Goal: Communication & Community: Answer question/provide support

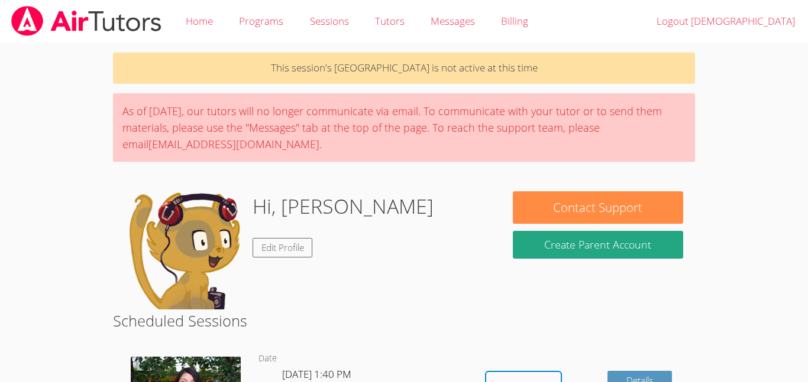
scroll to position [209, 0]
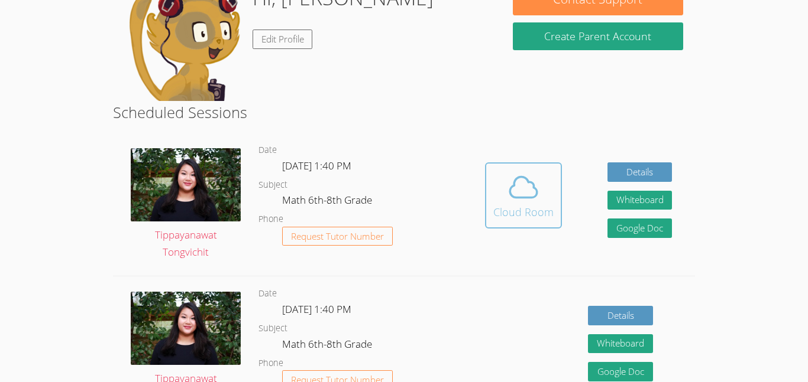
click at [509, 179] on icon at bounding box center [523, 187] width 33 height 33
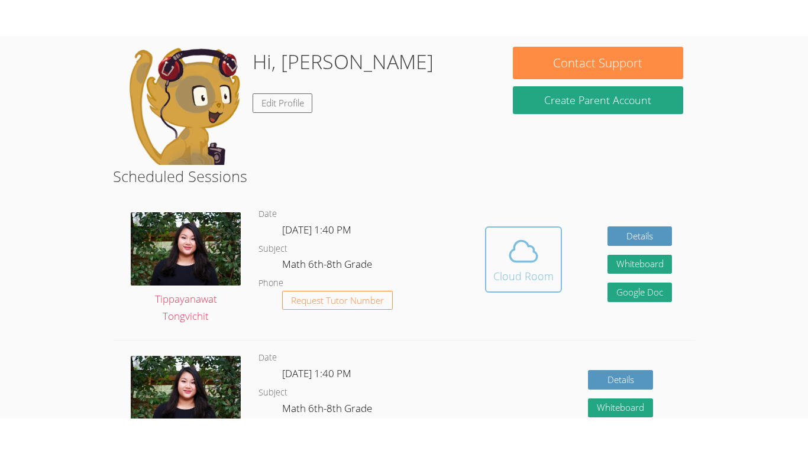
scroll to position [187, 0]
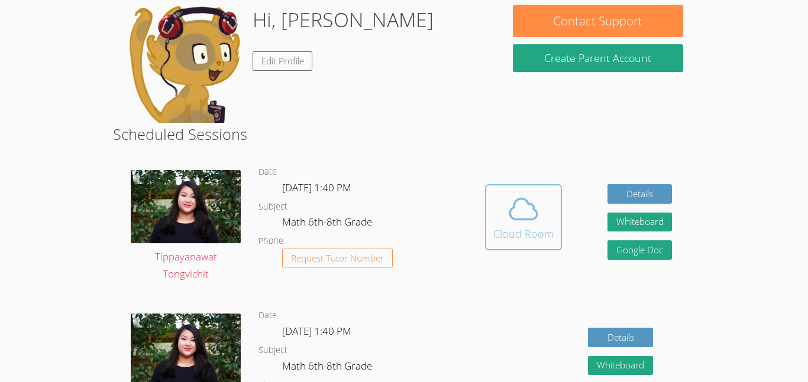
click at [527, 236] on div "Cloud Room" at bounding box center [523, 234] width 60 height 17
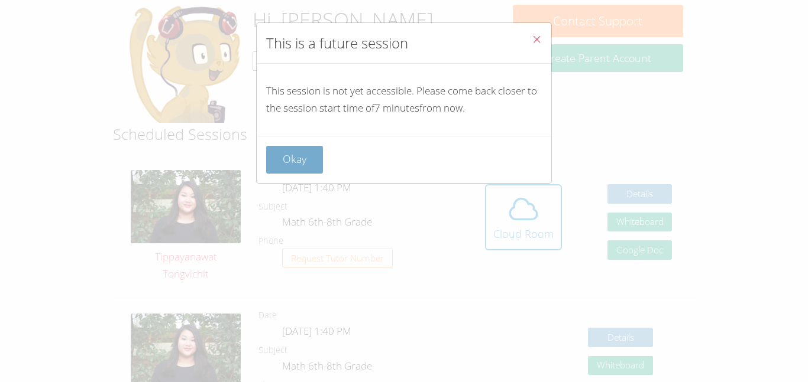
click at [301, 154] on button "Okay" at bounding box center [294, 160] width 57 height 28
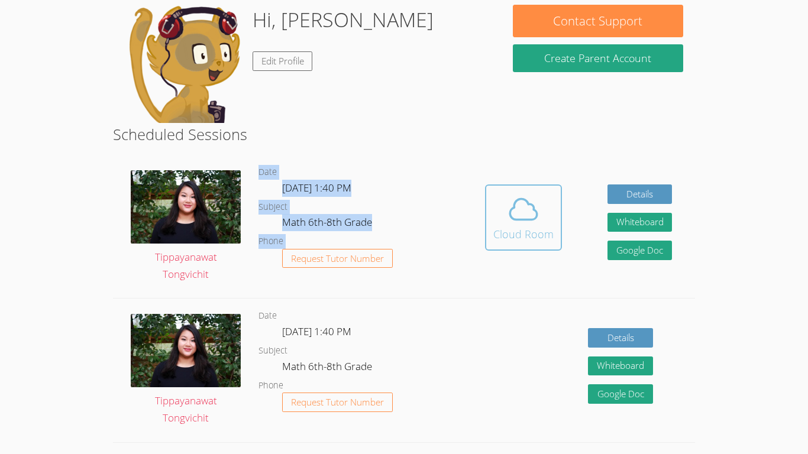
drag, startPoint x: 458, startPoint y: 177, endPoint x: 510, endPoint y: 219, distance: 66.5
click at [510, 219] on div "Tippayanawat Tongvichit Date Thu Sep 18, 1:40 PM Subject Math 6th-8th Grade Pho…" at bounding box center [404, 227] width 582 height 144
click at [514, 231] on div "Cloud Room" at bounding box center [523, 234] width 60 height 17
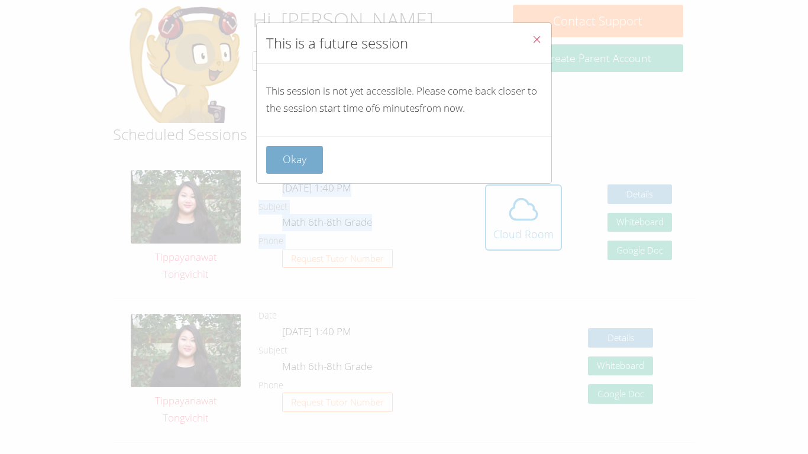
click at [267, 158] on button "Okay" at bounding box center [294, 160] width 57 height 28
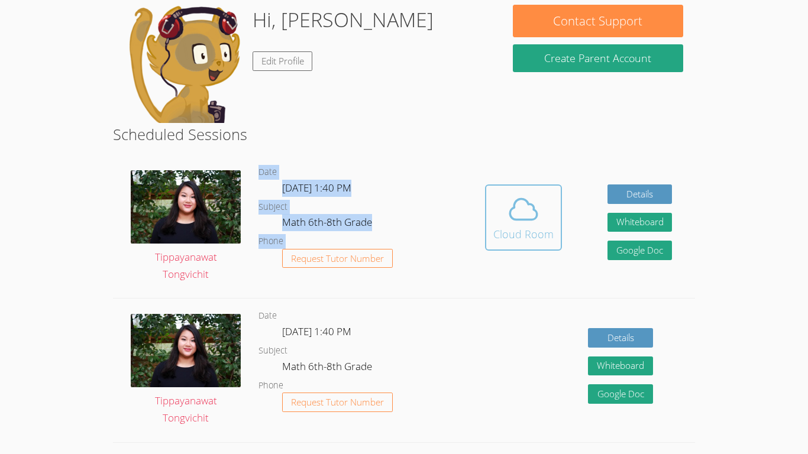
click at [490, 211] on button "Cloud Room" at bounding box center [523, 217] width 77 height 66
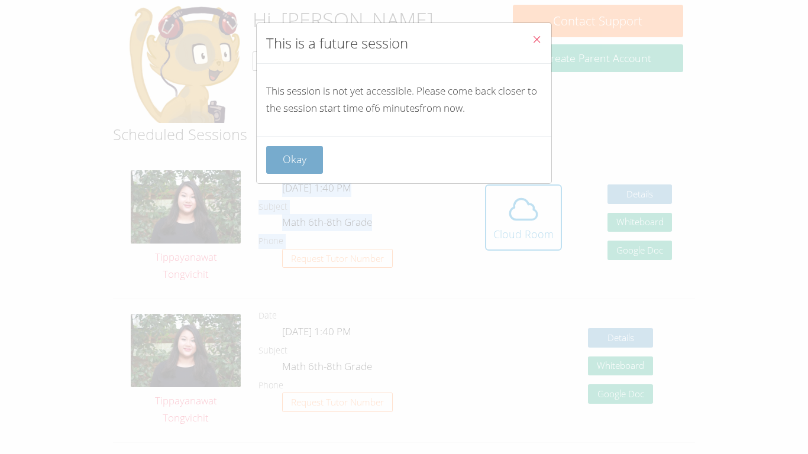
click at [313, 157] on button "Okay" at bounding box center [294, 160] width 57 height 28
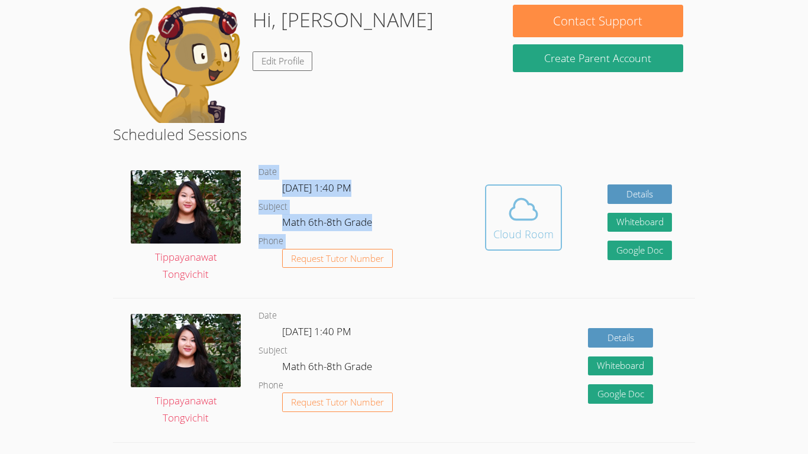
click at [510, 223] on icon at bounding box center [523, 209] width 33 height 33
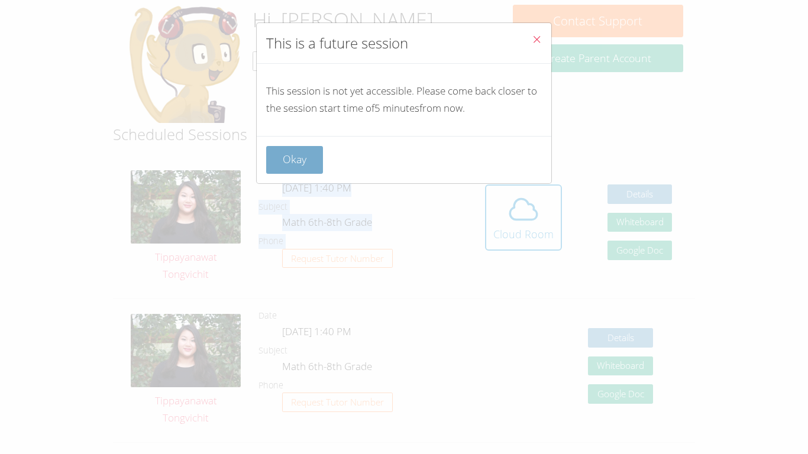
click at [311, 155] on button "Okay" at bounding box center [294, 160] width 57 height 28
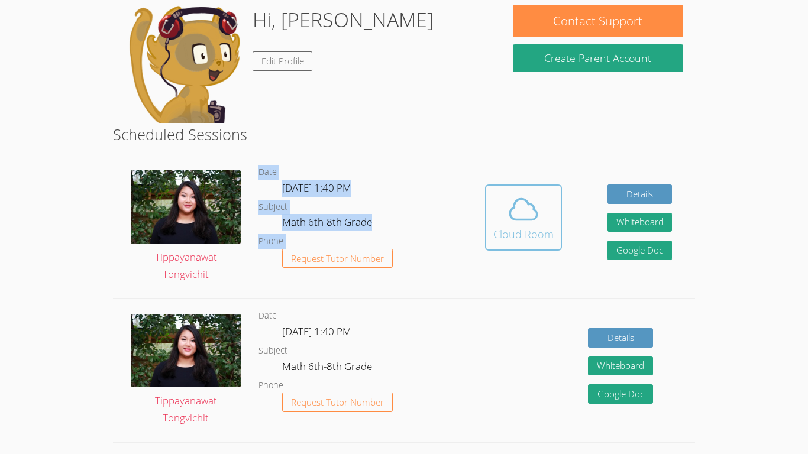
click at [508, 231] on div "Cloud Room" at bounding box center [523, 234] width 60 height 17
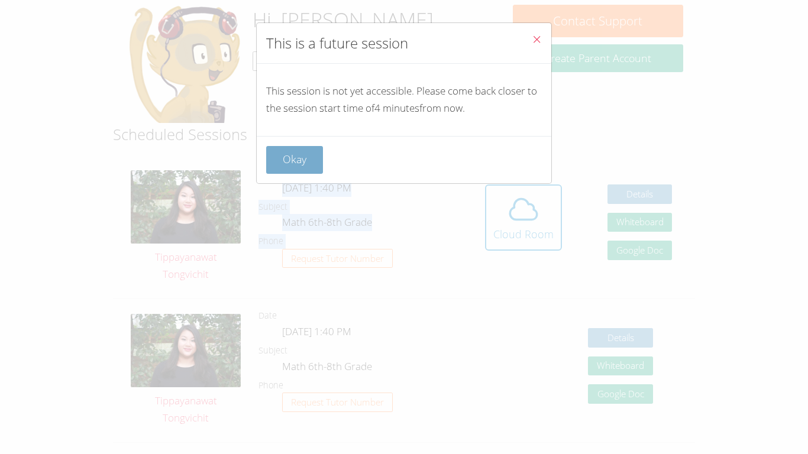
click at [277, 153] on button "Okay" at bounding box center [294, 160] width 57 height 28
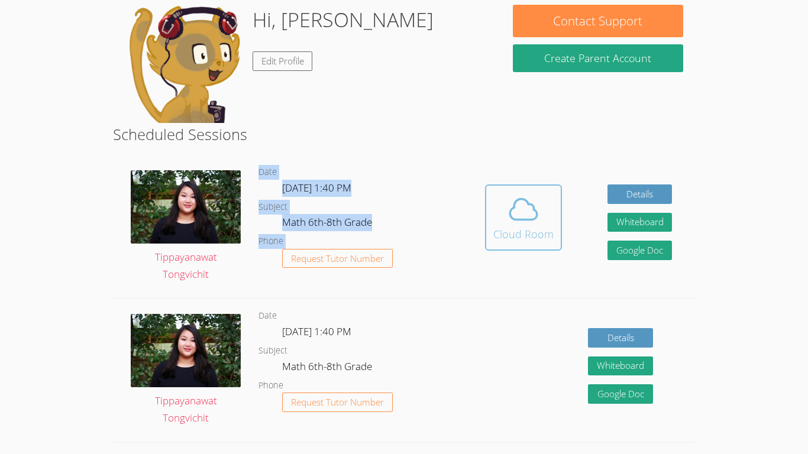
click at [511, 213] on icon at bounding box center [523, 209] width 33 height 33
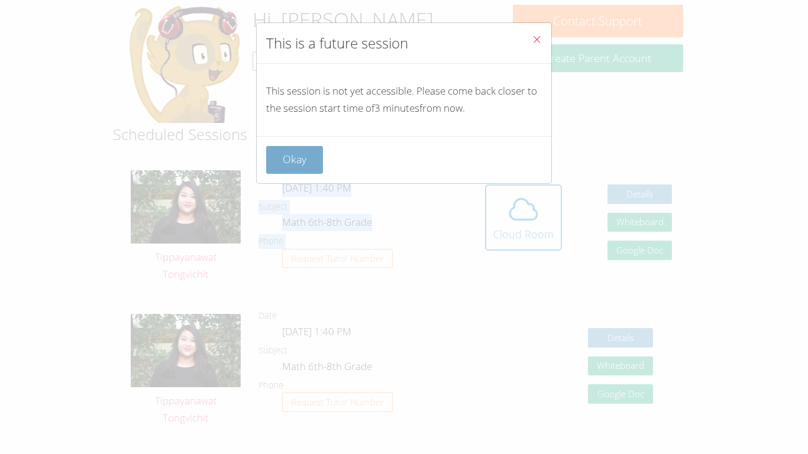
click at [288, 153] on button "Okay" at bounding box center [294, 160] width 57 height 28
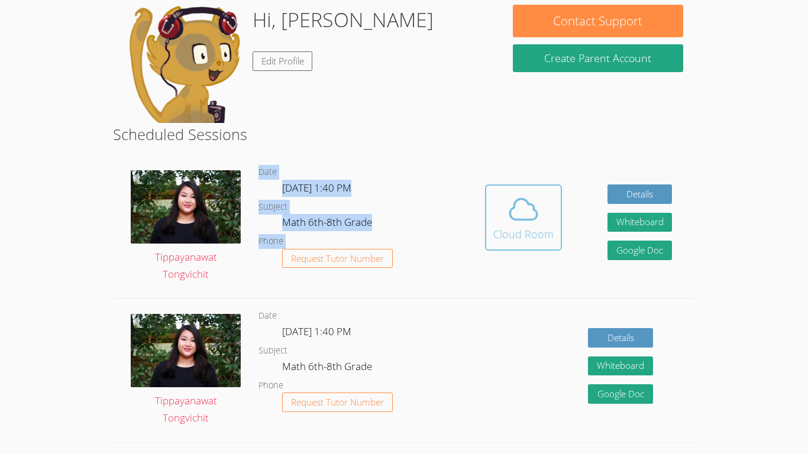
click at [544, 229] on div "Cloud Room" at bounding box center [523, 234] width 60 height 17
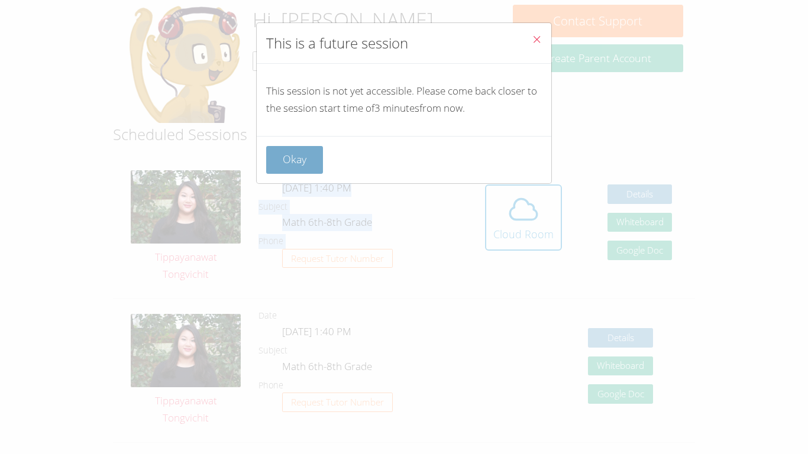
click at [306, 161] on button "Okay" at bounding box center [294, 160] width 57 height 28
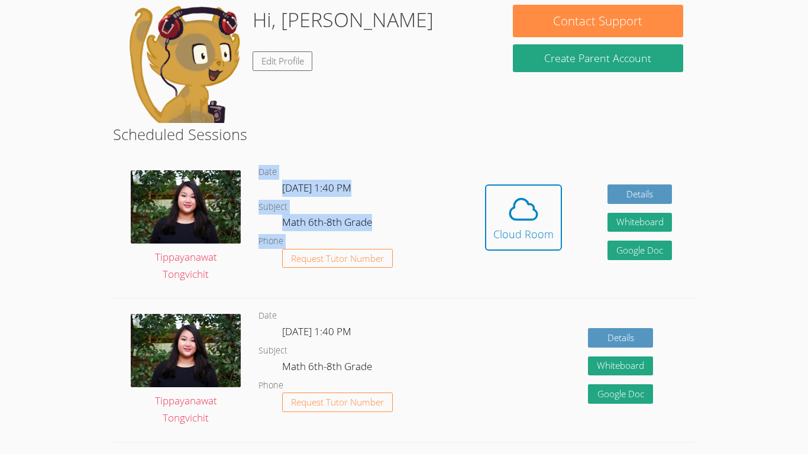
click at [511, 251] on link "Cloud Room" at bounding box center [523, 221] width 77 height 75
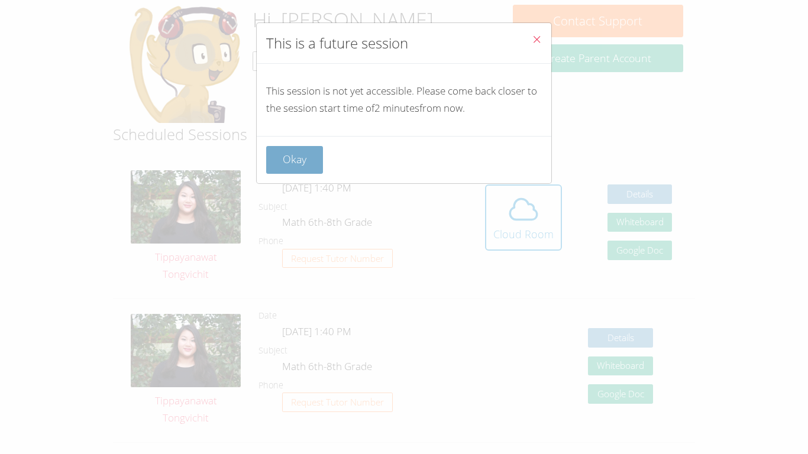
click at [307, 160] on button "Okay" at bounding box center [294, 160] width 57 height 28
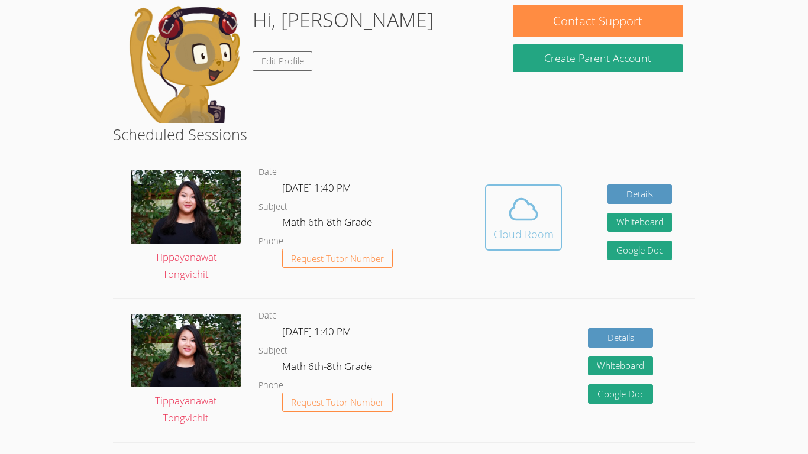
click at [517, 193] on icon at bounding box center [523, 209] width 33 height 33
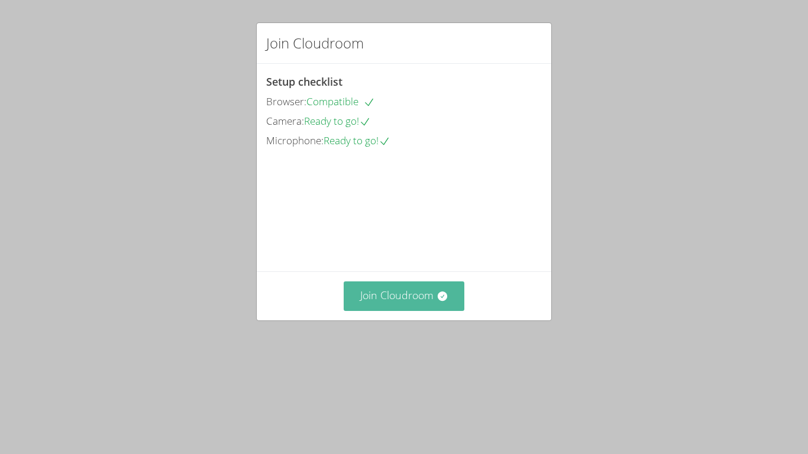
click at [406, 310] on button "Join Cloudroom" at bounding box center [403, 295] width 121 height 29
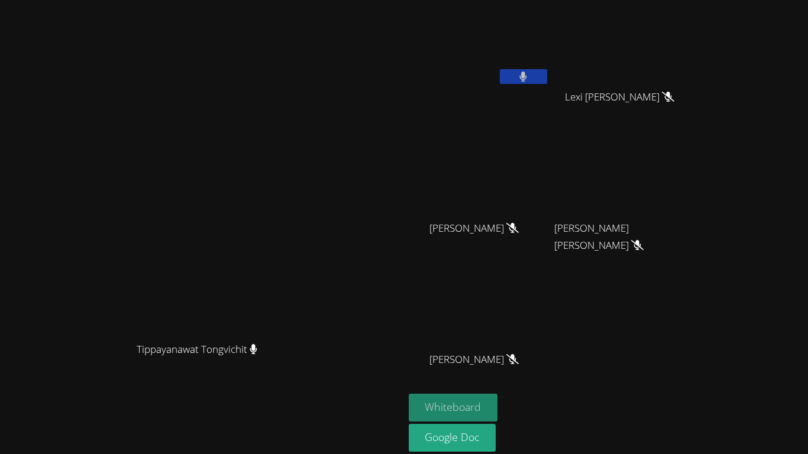
click at [498, 401] on button "Whiteboard" at bounding box center [452, 408] width 89 height 28
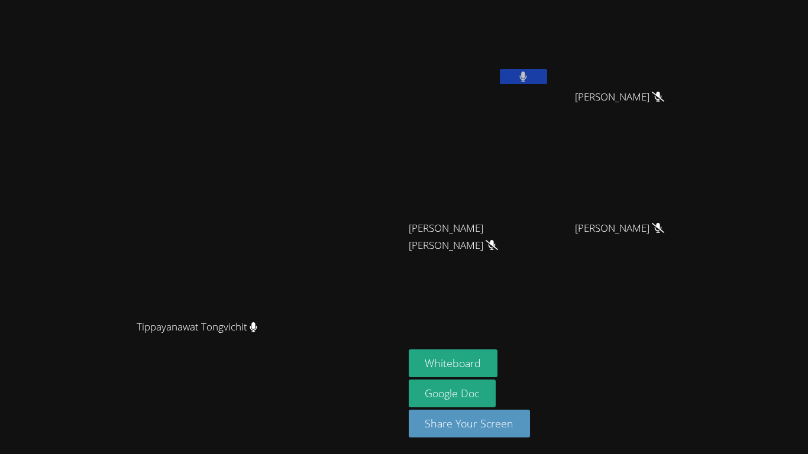
click at [549, 155] on video at bounding box center [478, 175] width 141 height 79
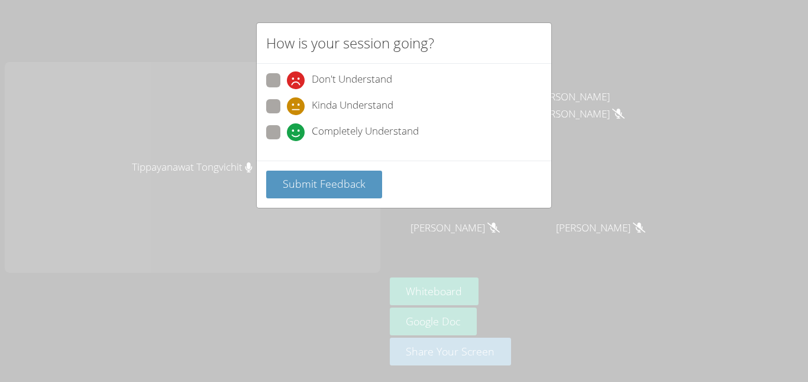
click at [309, 122] on div "Don't Understand Kinda Understand Completely Understand" at bounding box center [403, 109] width 275 height 73
click at [312, 130] on span "Completely Understand" at bounding box center [365, 133] width 107 height 18
click at [297, 130] on input "Completely Understand" at bounding box center [292, 130] width 10 height 10
radio input "true"
click at [316, 167] on div "Submit Feedback" at bounding box center [404, 184] width 294 height 47
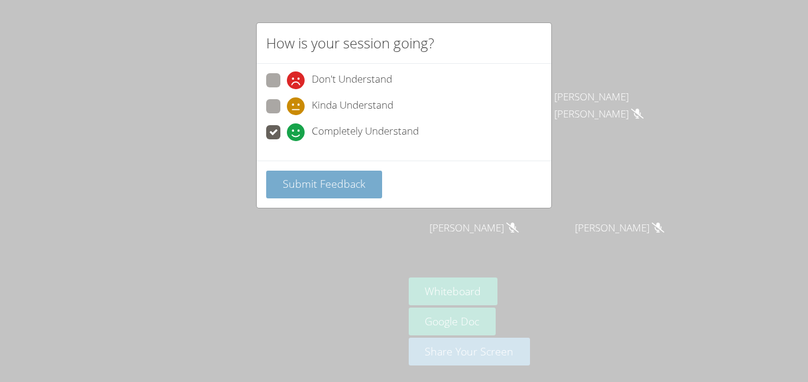
click at [321, 181] on span "Submit Feedback" at bounding box center [324, 184] width 83 height 14
